Goal: Task Accomplishment & Management: Complete application form

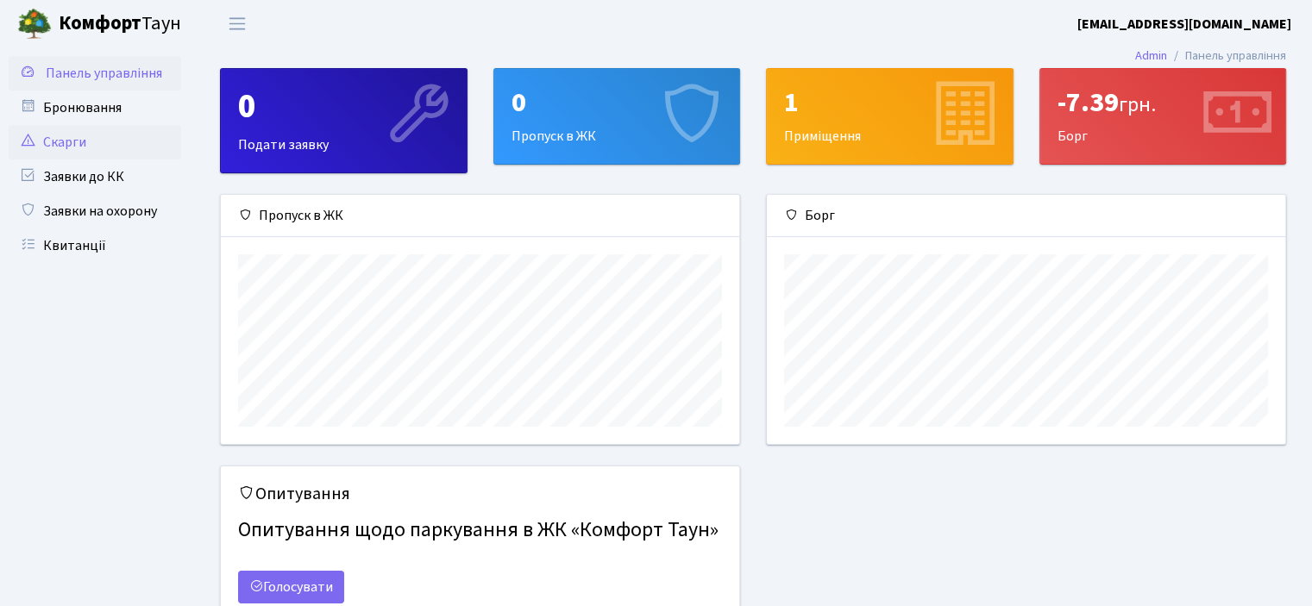
scroll to position [248, 517]
click at [71, 178] on link "Заявки до КК" at bounding box center [95, 177] width 172 height 34
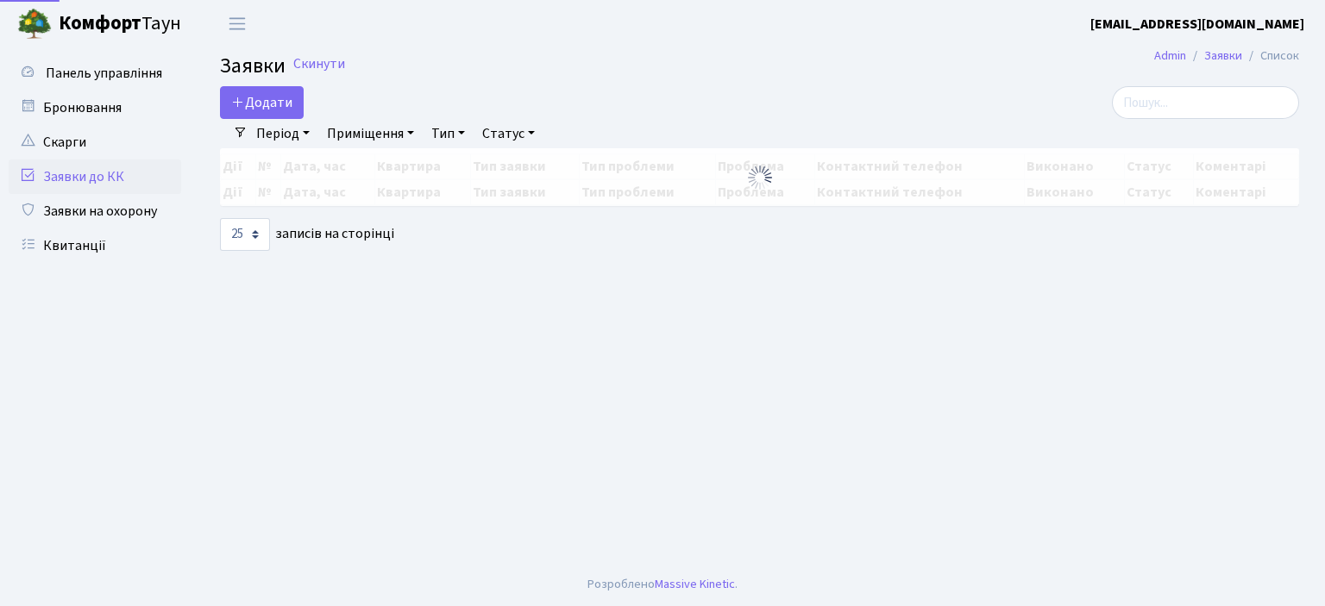
select select "25"
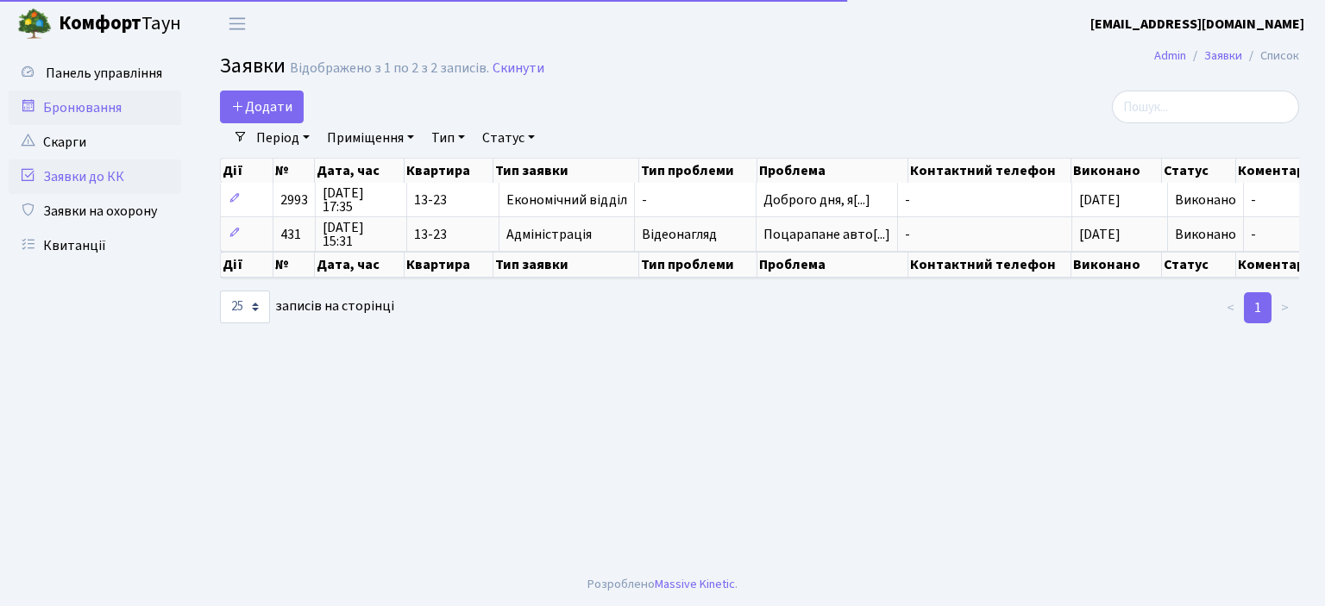
click at [83, 106] on link "Бронювання" at bounding box center [95, 108] width 172 height 34
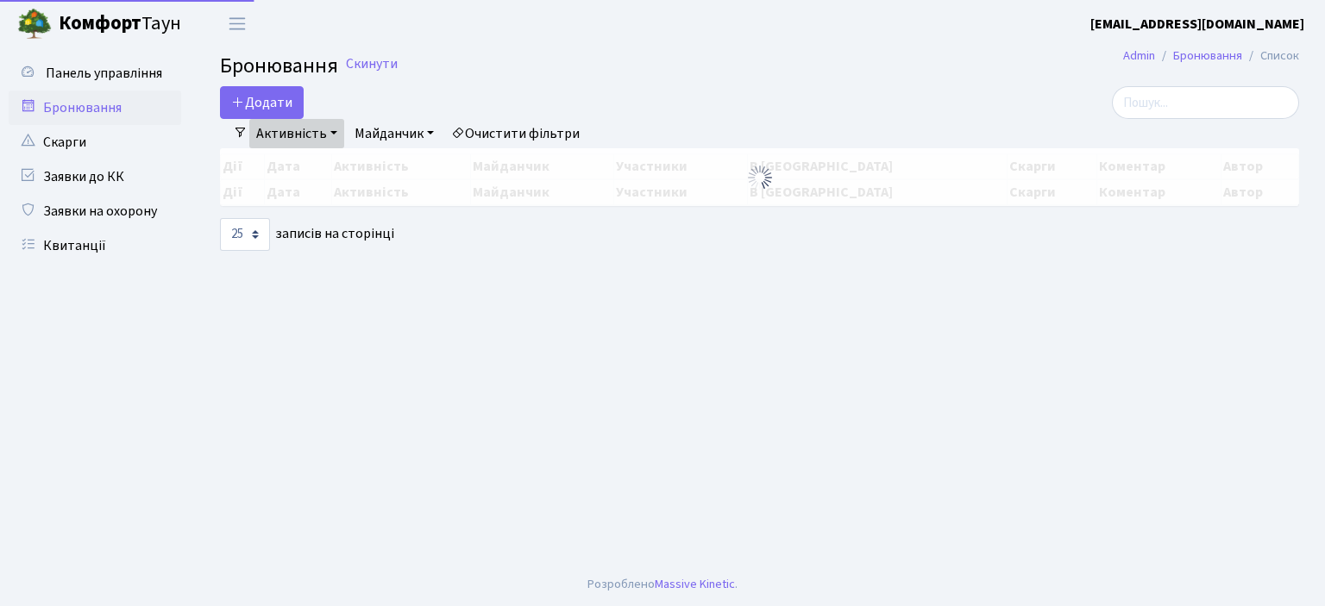
select select "25"
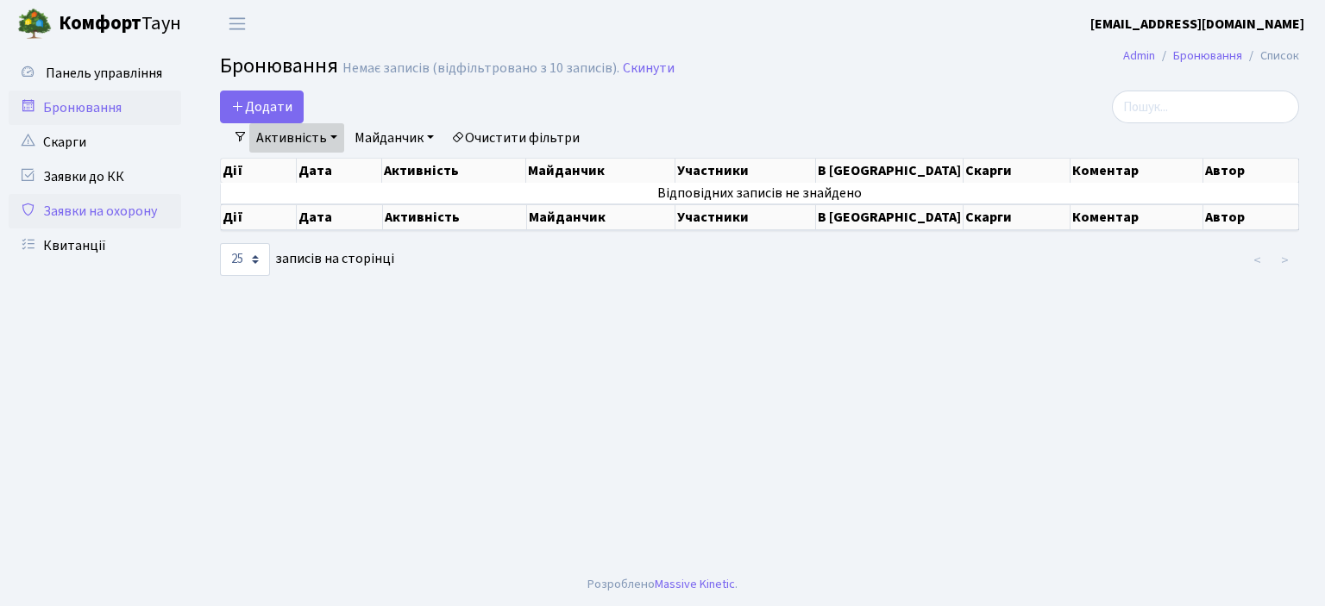
click at [66, 206] on link "Заявки на охорону" at bounding box center [95, 211] width 172 height 34
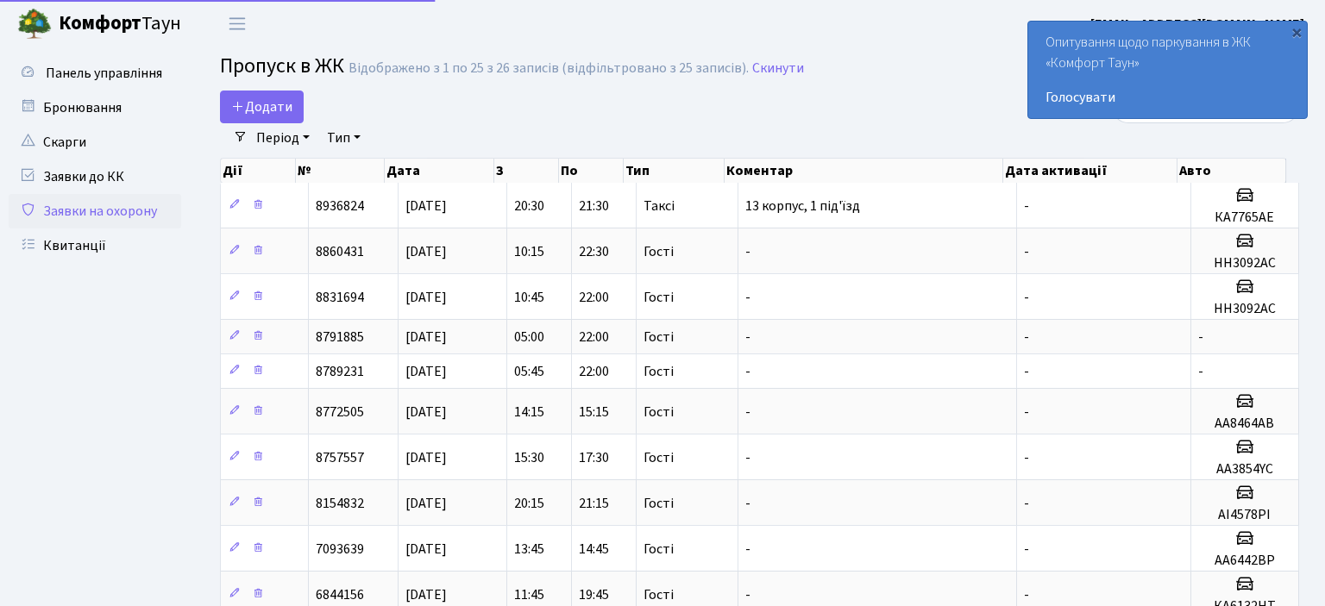
select select "25"
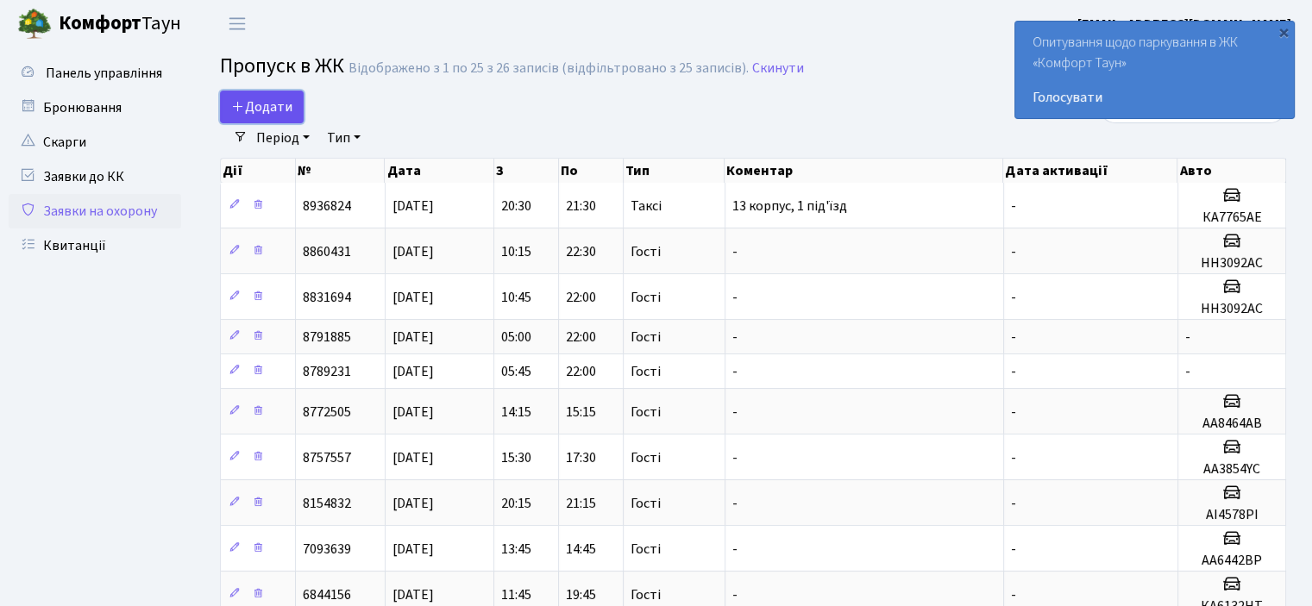
click at [265, 110] on span "Додати" at bounding box center [261, 106] width 61 height 19
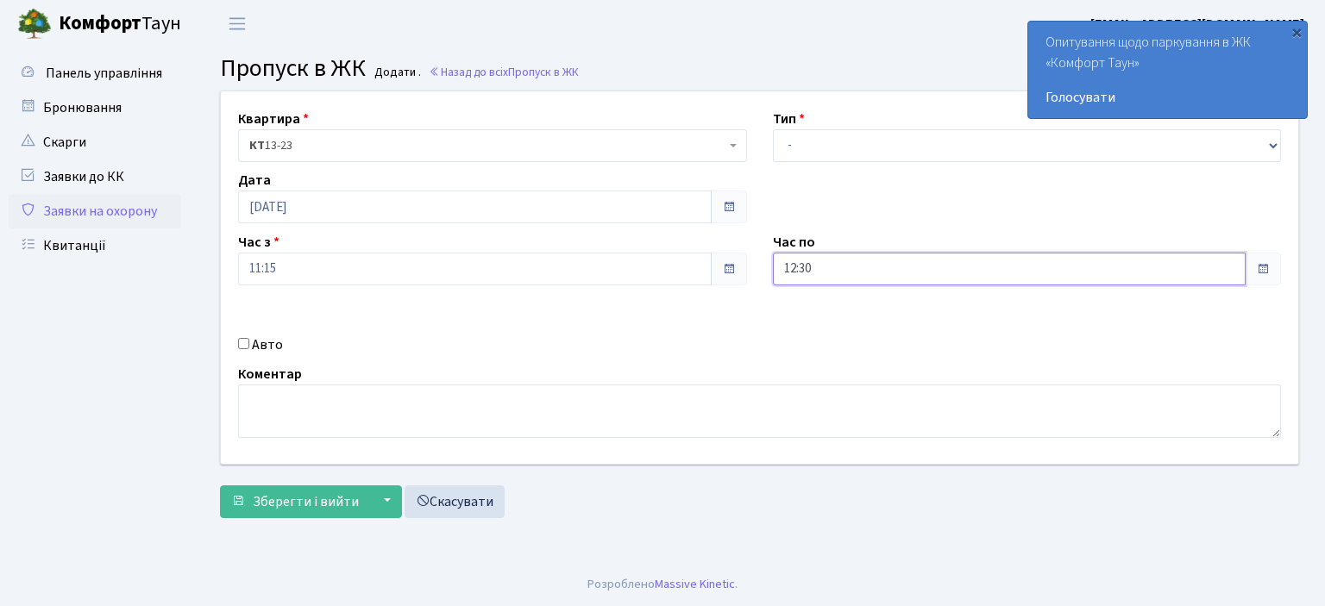
click at [814, 267] on input "12:30" at bounding box center [1010, 269] width 474 height 33
click at [817, 334] on icon at bounding box center [820, 328] width 47 height 47
type input "14:30"
click at [240, 345] on input "Авто" at bounding box center [243, 343] width 11 height 11
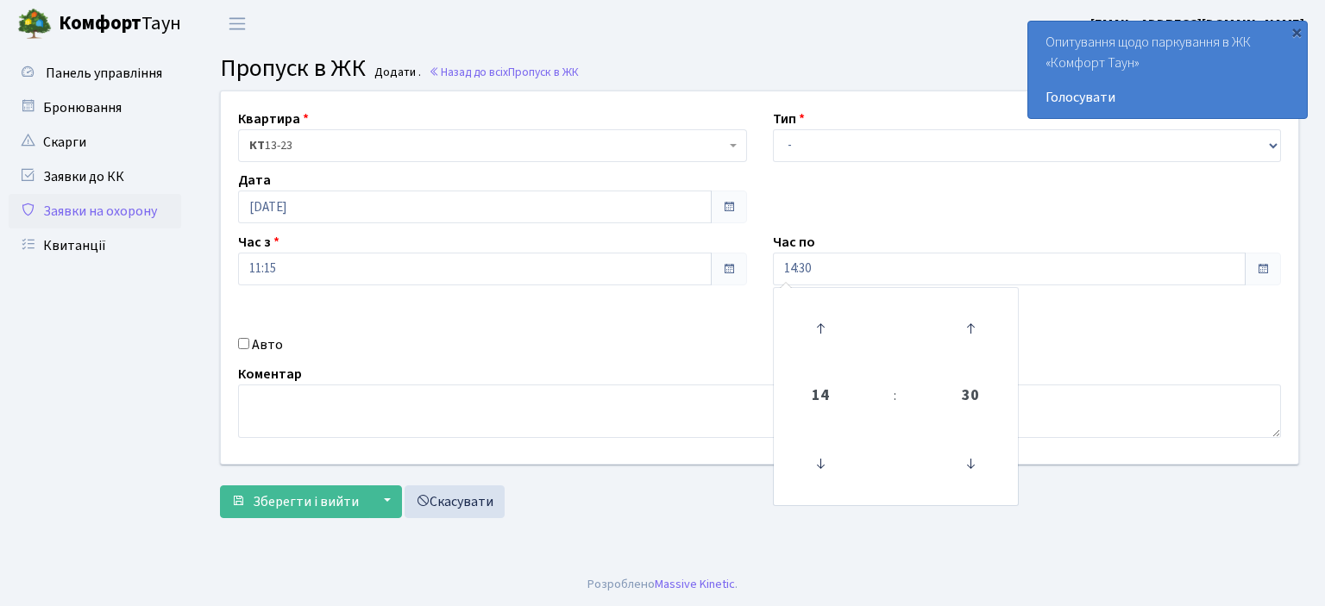
checkbox input "true"
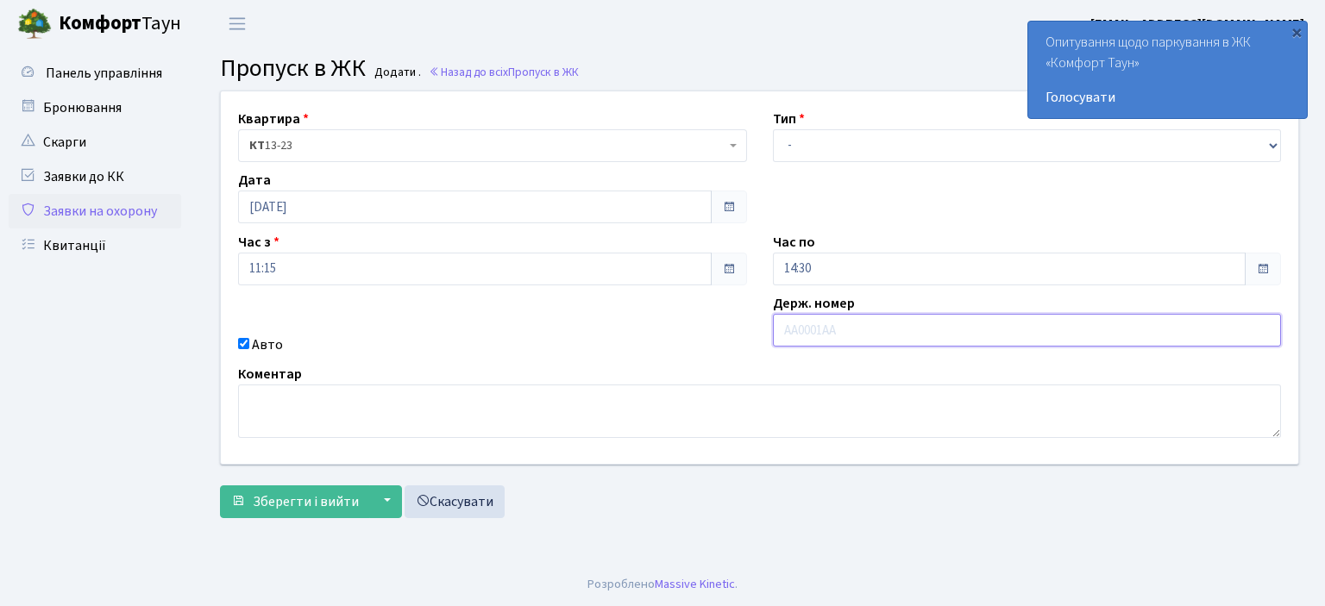
click at [896, 332] on input "text" at bounding box center [1027, 330] width 509 height 33
type input "к"
type input "КА8342ЕЕ"
click at [849, 150] on select "- Доставка Таксі Гості Сервіс" at bounding box center [1027, 145] width 509 height 33
select select "1"
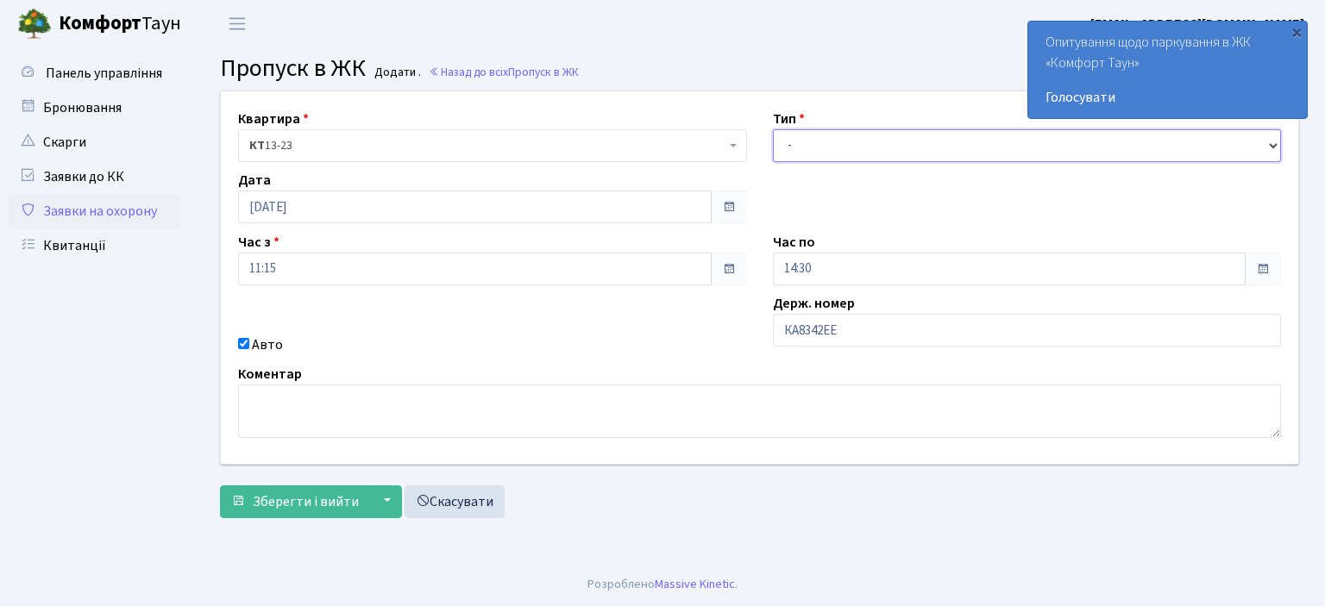
click at [773, 129] on select "- Доставка Таксі Гості Сервіс" at bounding box center [1027, 145] width 509 height 33
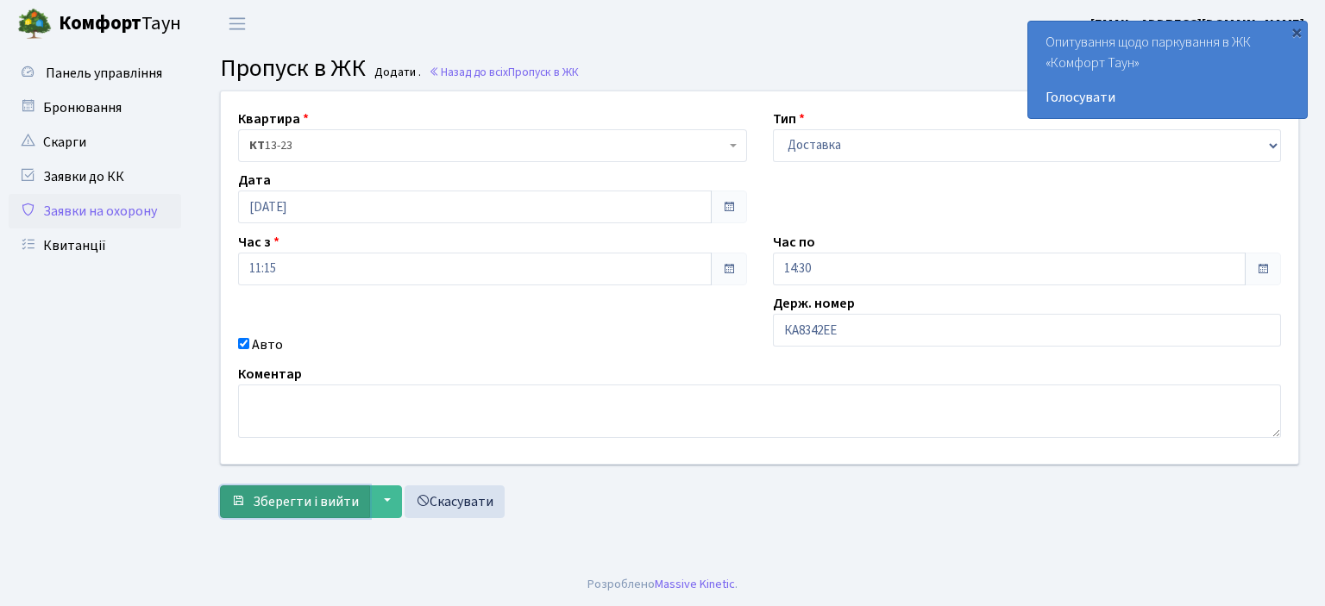
click at [313, 503] on span "Зберегти і вийти" at bounding box center [306, 501] width 106 height 19
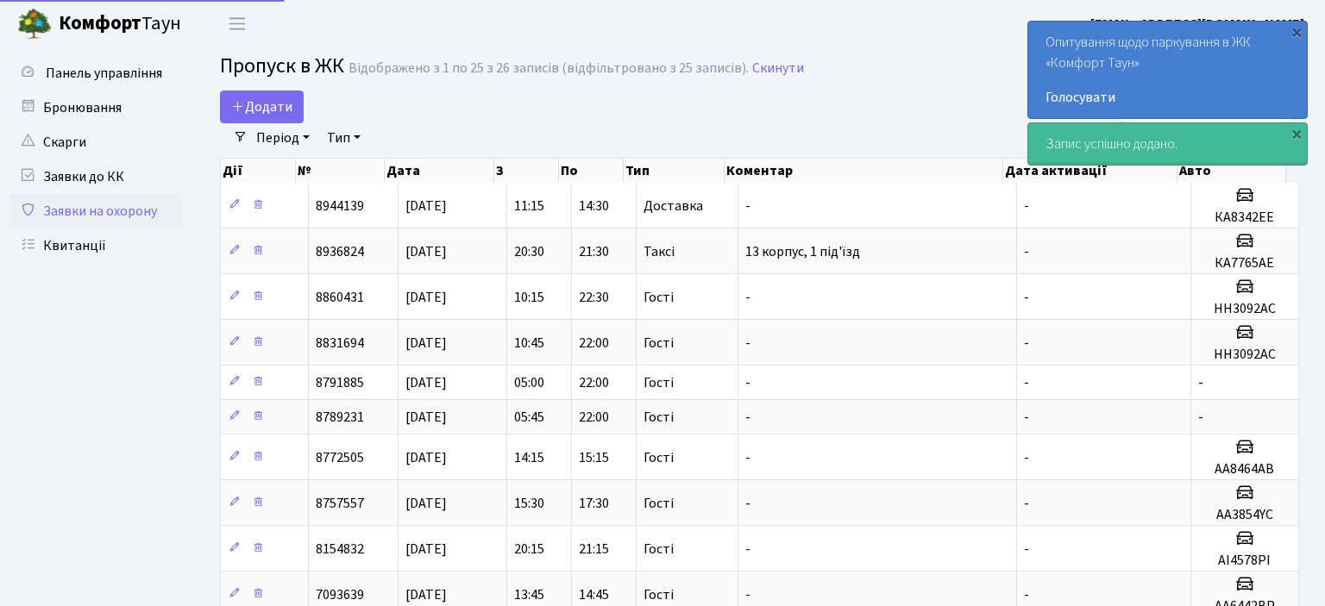
select select "25"
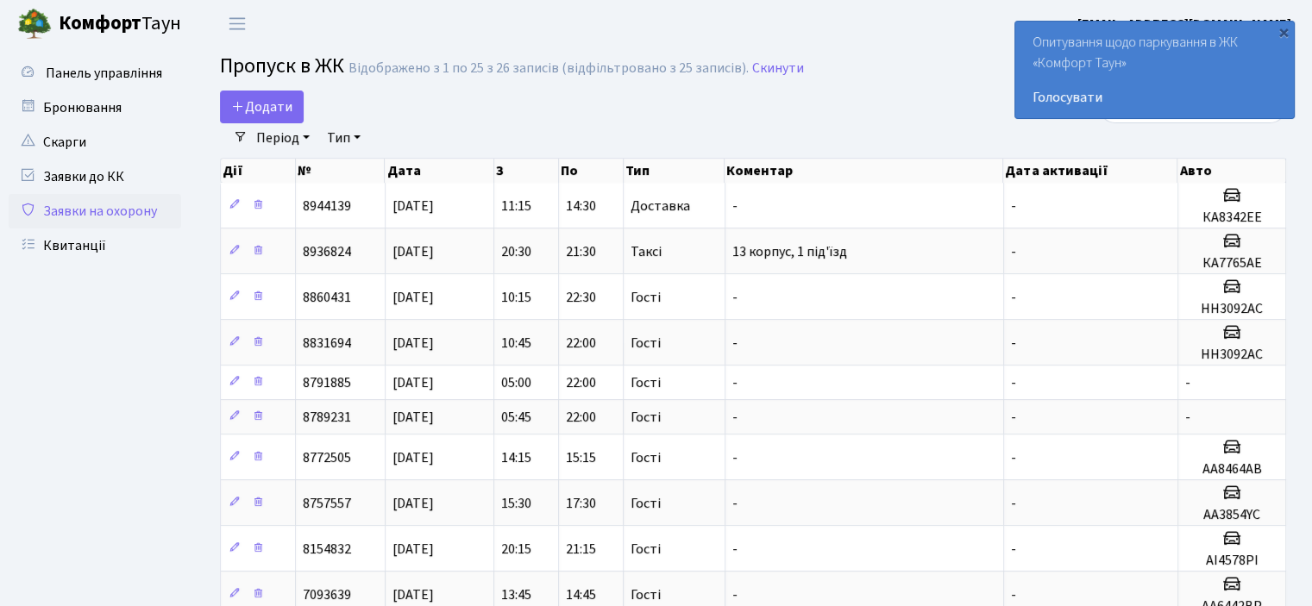
click at [1160, 141] on div "Період [DATE] - [DATE] Тип - Доставка Таксі Гості Сервіс Очистити фільтри" at bounding box center [760, 137] width 1025 height 29
